Goal: Navigation & Orientation: Go to known website

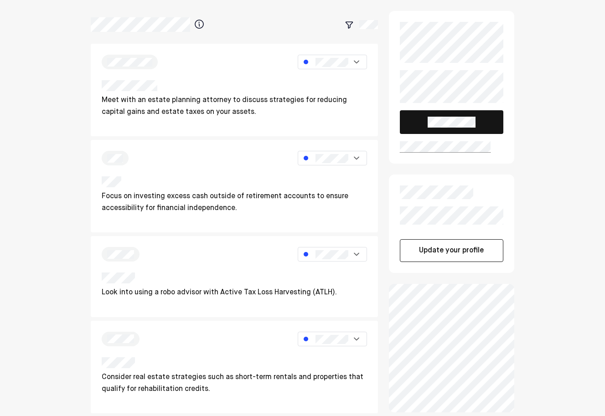
click at [580, 83] on div "Meet with an estate planning attorney to discuss strategies for reducing capita…" at bounding box center [302, 412] width 605 height 824
click at [352, 64] on img at bounding box center [356, 61] width 9 height 9
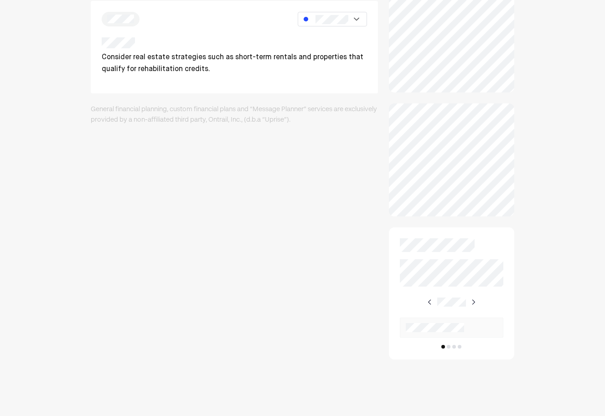
scroll to position [320, 0]
click at [568, 144] on div "Meet with an estate planning attorney to discuss strategies for reducing capita…" at bounding box center [302, 48] width 605 height 737
